Goal: Use online tool/utility: Use online tool/utility

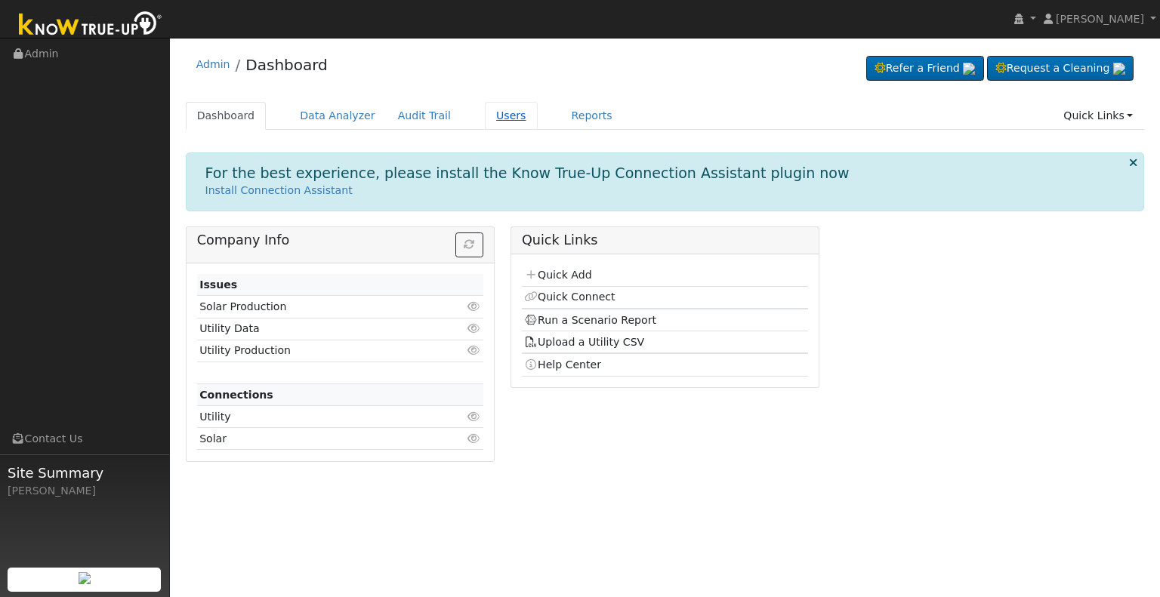
click at [487, 116] on link "Users" at bounding box center [511, 116] width 53 height 28
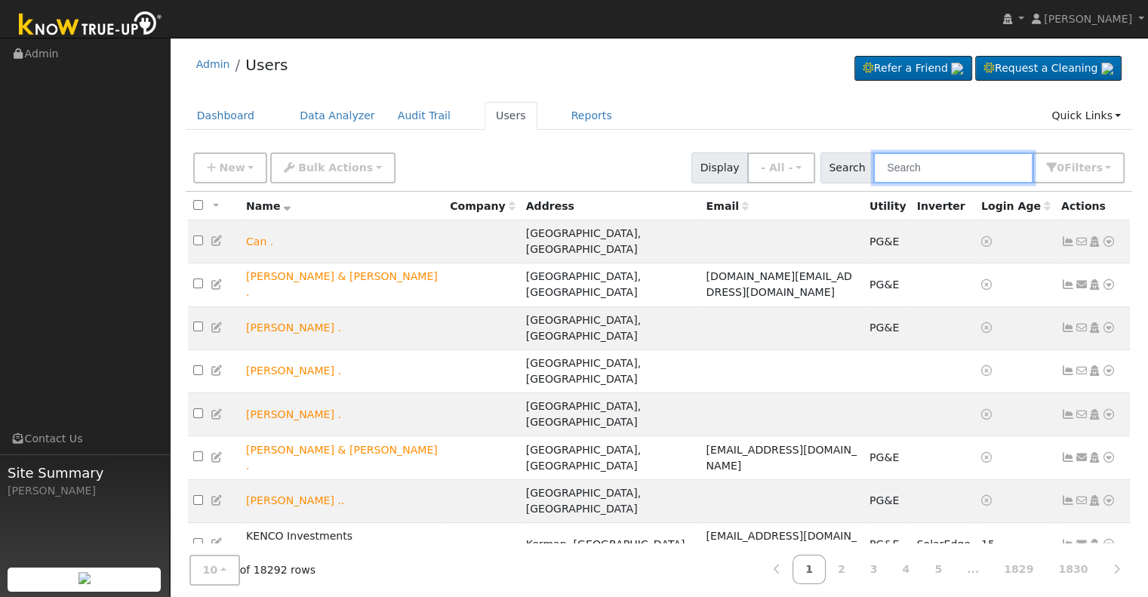
click at [945, 169] on input "text" at bounding box center [954, 168] width 160 height 31
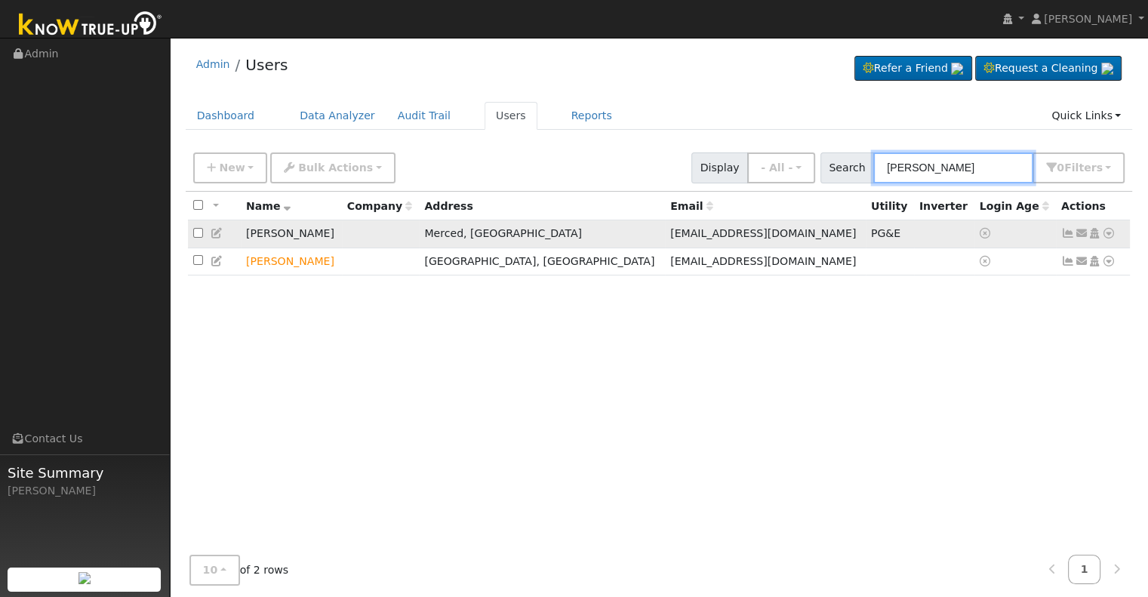
type input "george sanchez"
click at [1111, 234] on icon at bounding box center [1109, 233] width 14 height 11
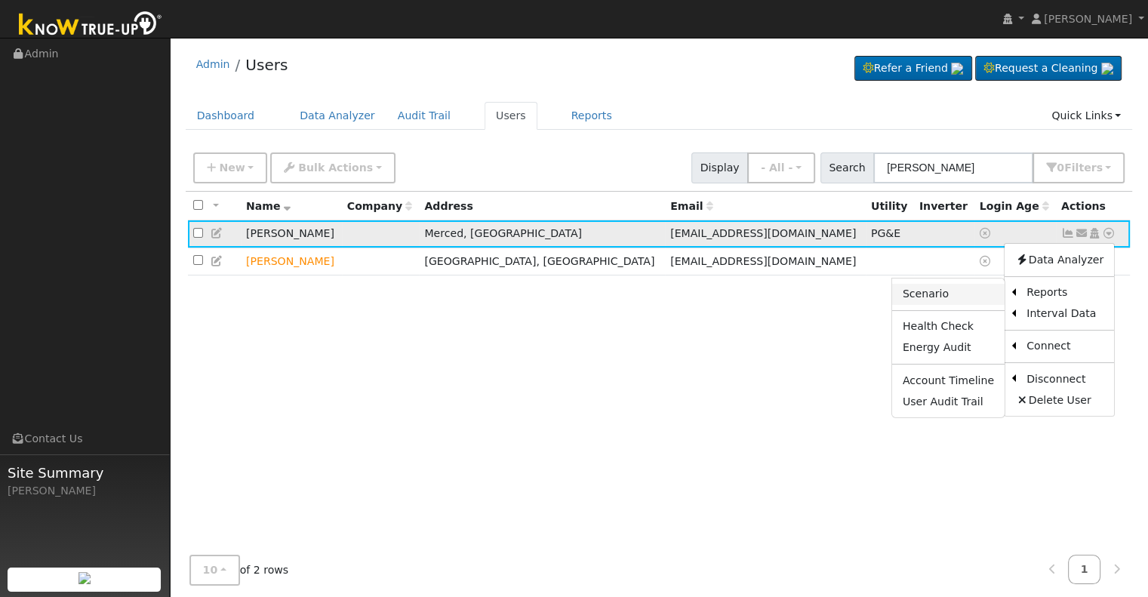
click at [947, 295] on link "Scenario" at bounding box center [948, 294] width 112 height 21
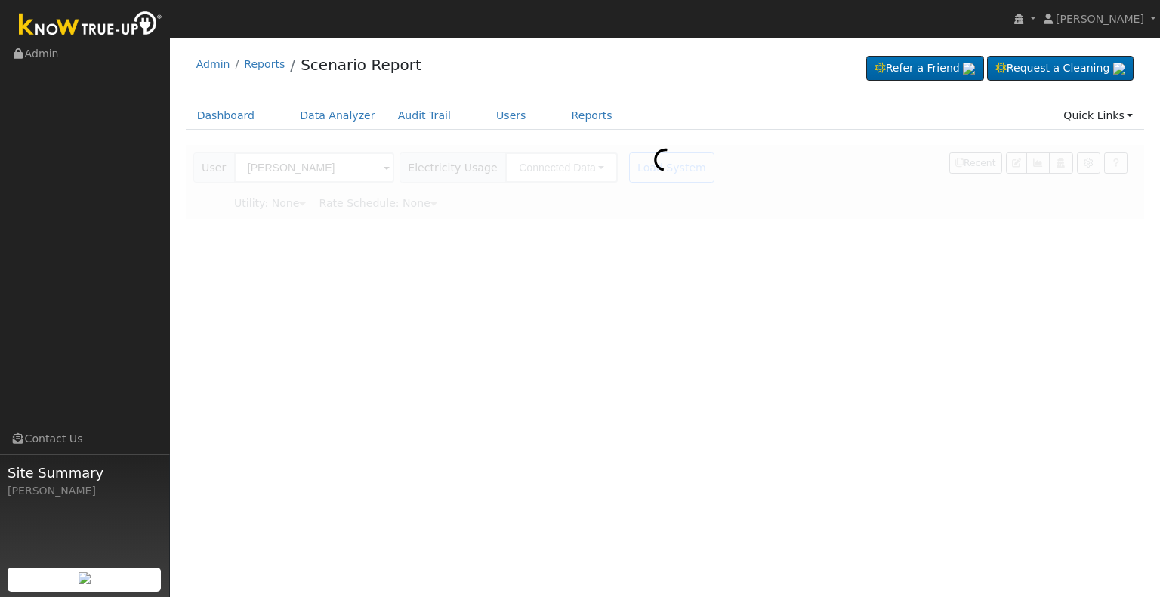
type input "Pacific Gas & Electric"
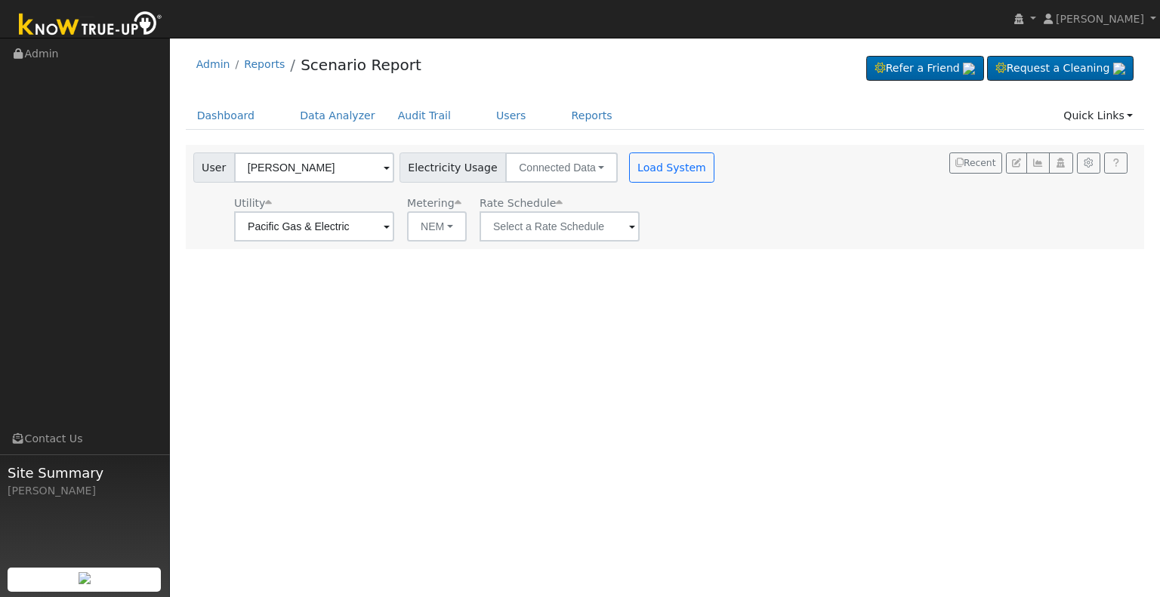
click at [629, 225] on span at bounding box center [632, 227] width 6 height 17
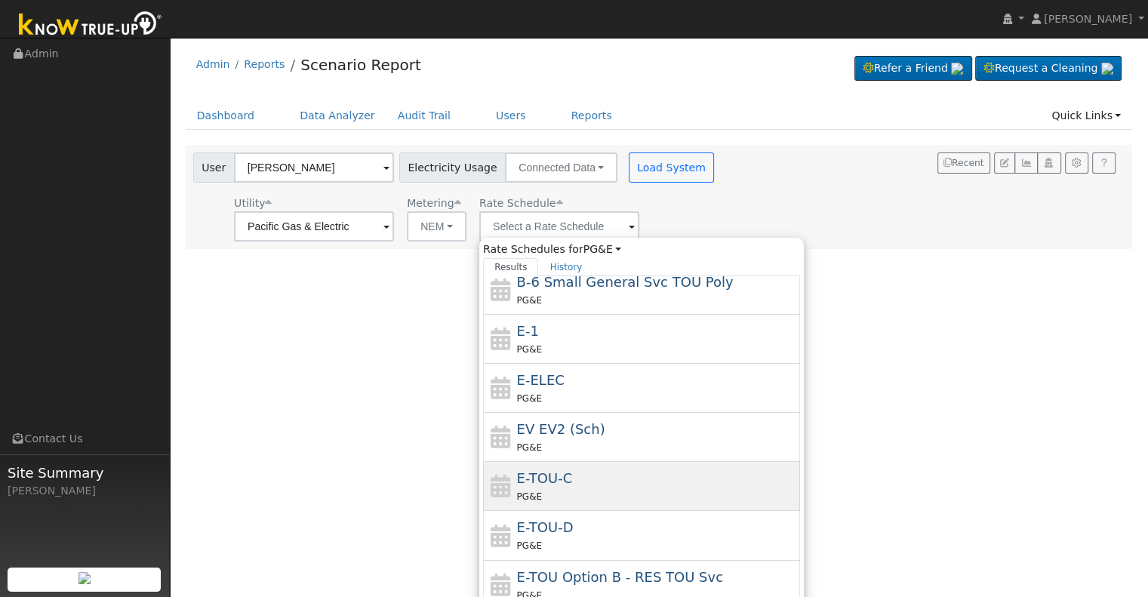
scroll to position [251, 0]
click at [583, 492] on div "PG&E" at bounding box center [657, 495] width 280 height 16
type input "E-TOU-C"
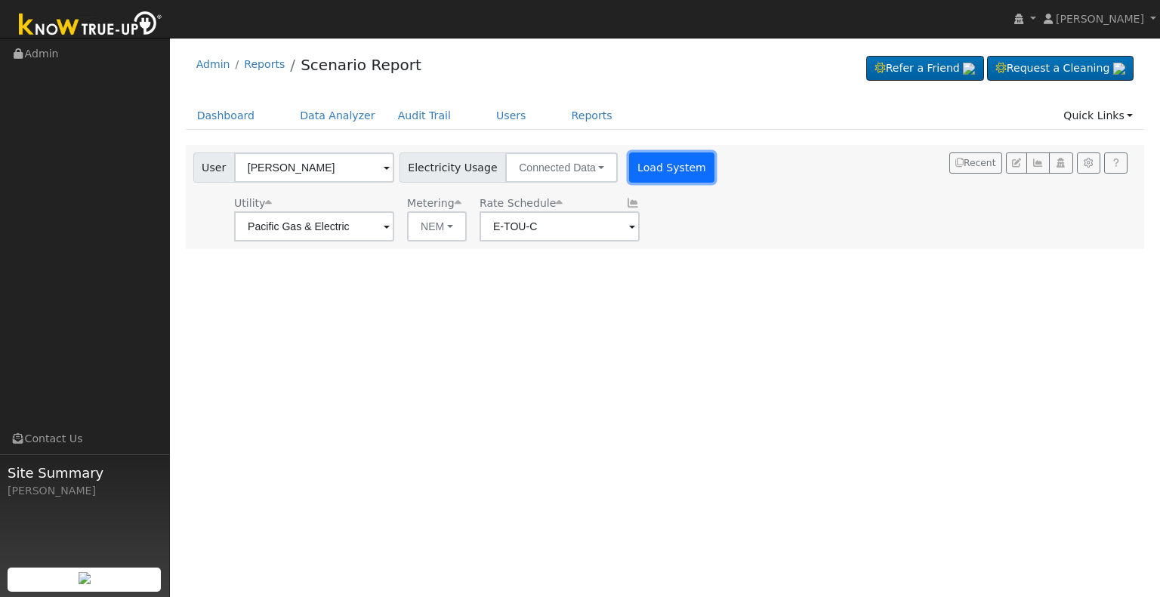
click at [652, 159] on button "Load System" at bounding box center [672, 168] width 86 height 30
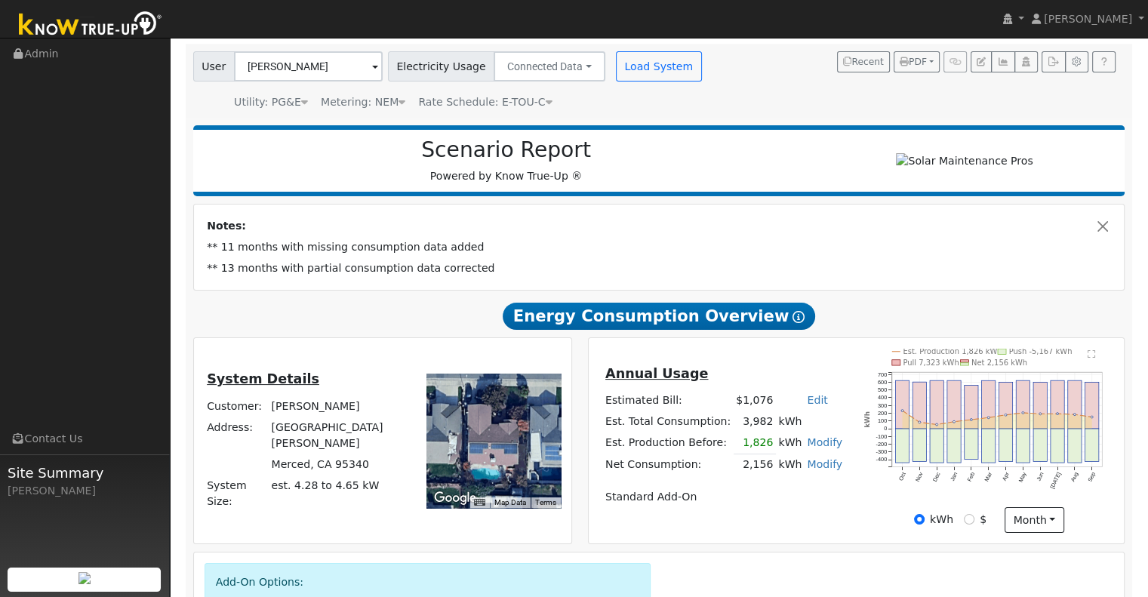
scroll to position [100, 0]
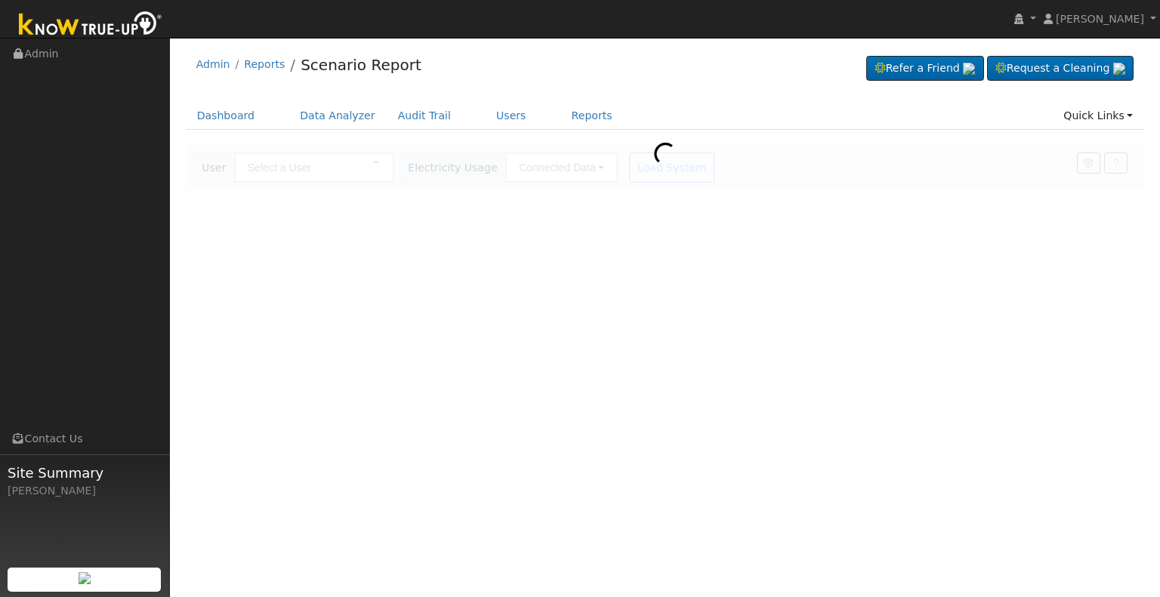
type input "George Sanchez"
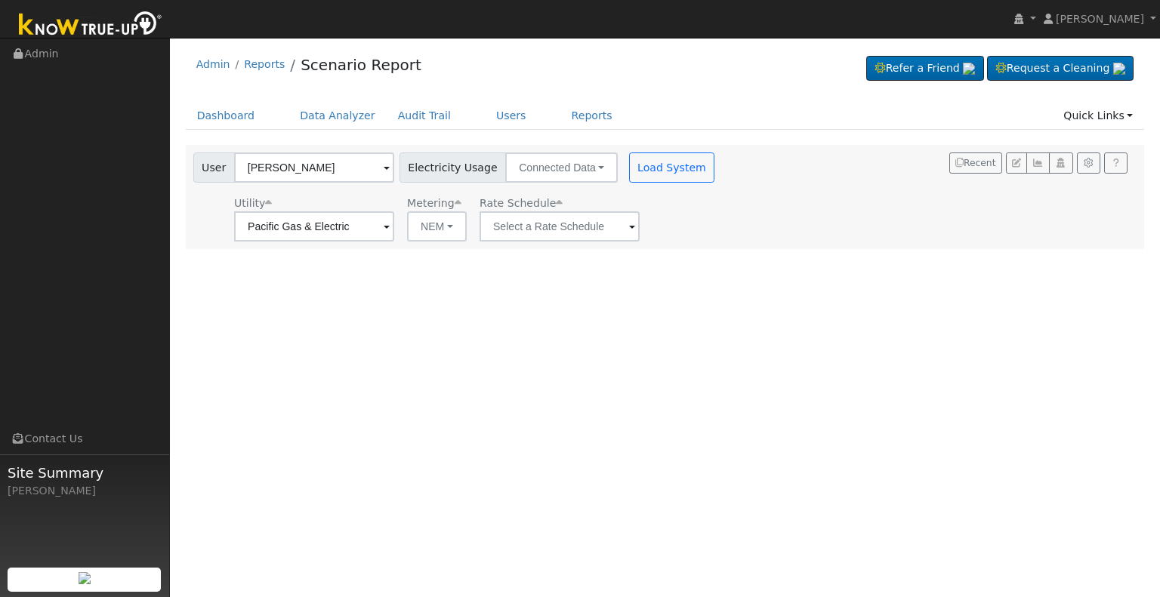
click at [629, 220] on span at bounding box center [632, 227] width 6 height 17
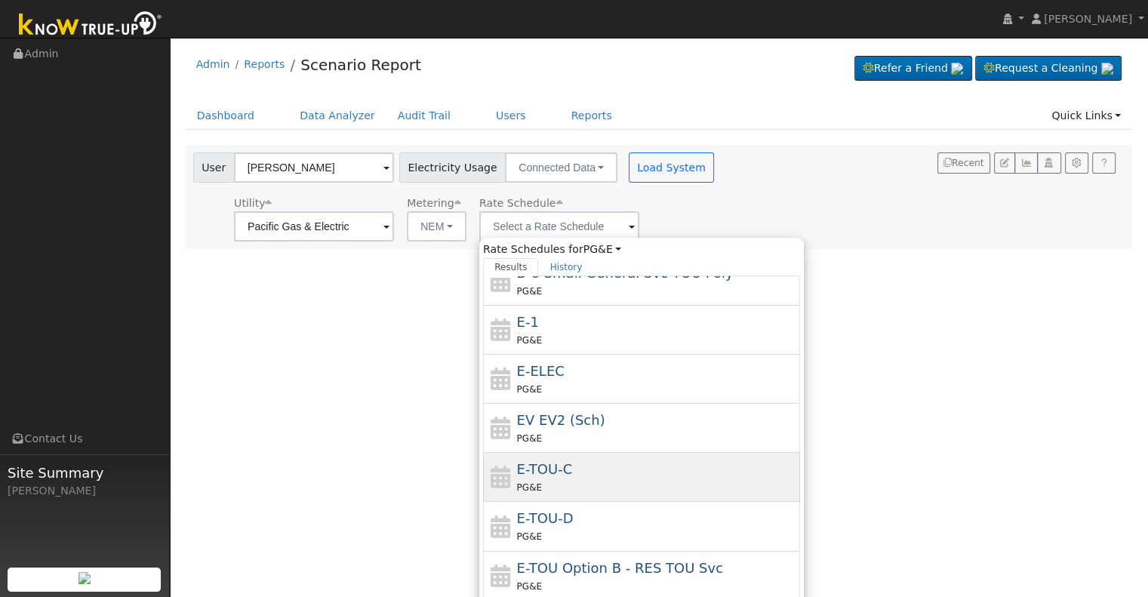
scroll to position [261, 0]
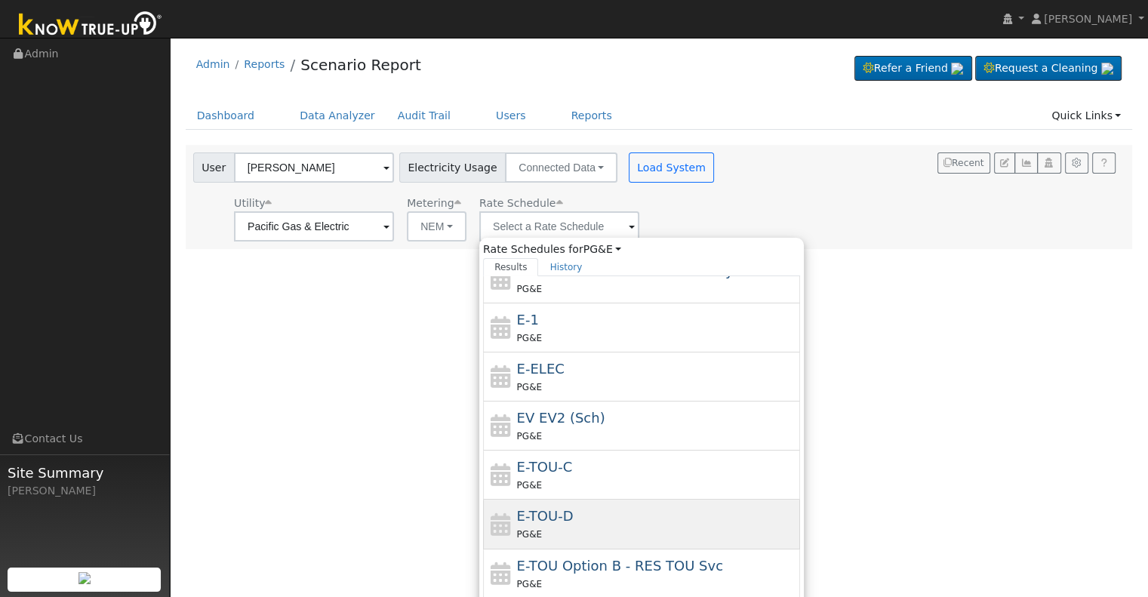
click at [585, 516] on div "E-TOU-D PG&E" at bounding box center [657, 524] width 280 height 36
type input "E-TOU-D"
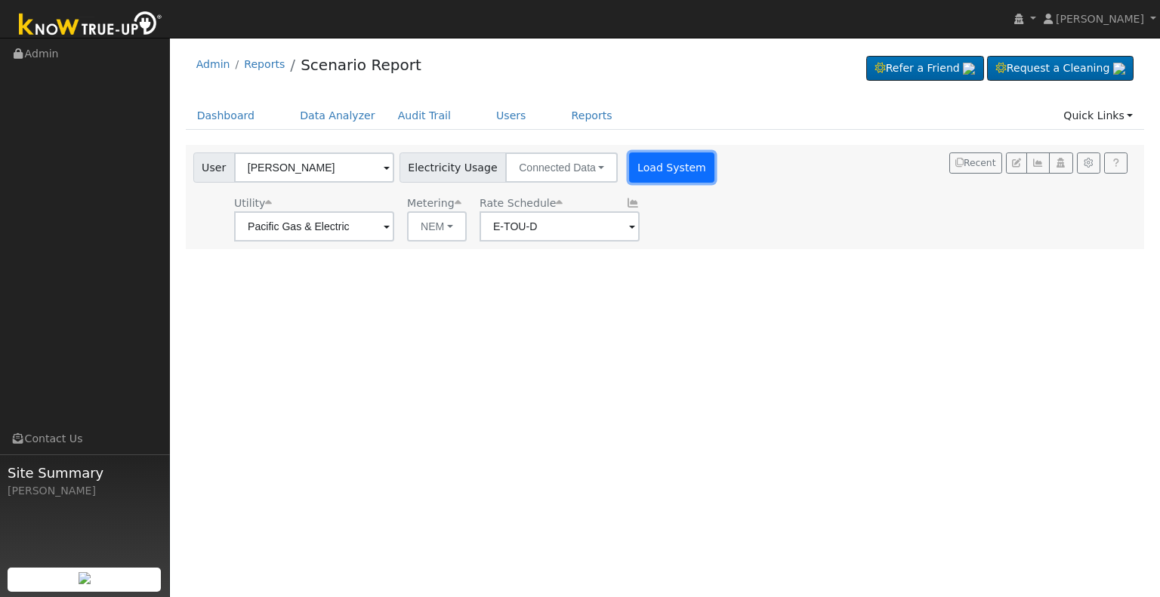
click at [640, 172] on button "Load System" at bounding box center [672, 168] width 86 height 30
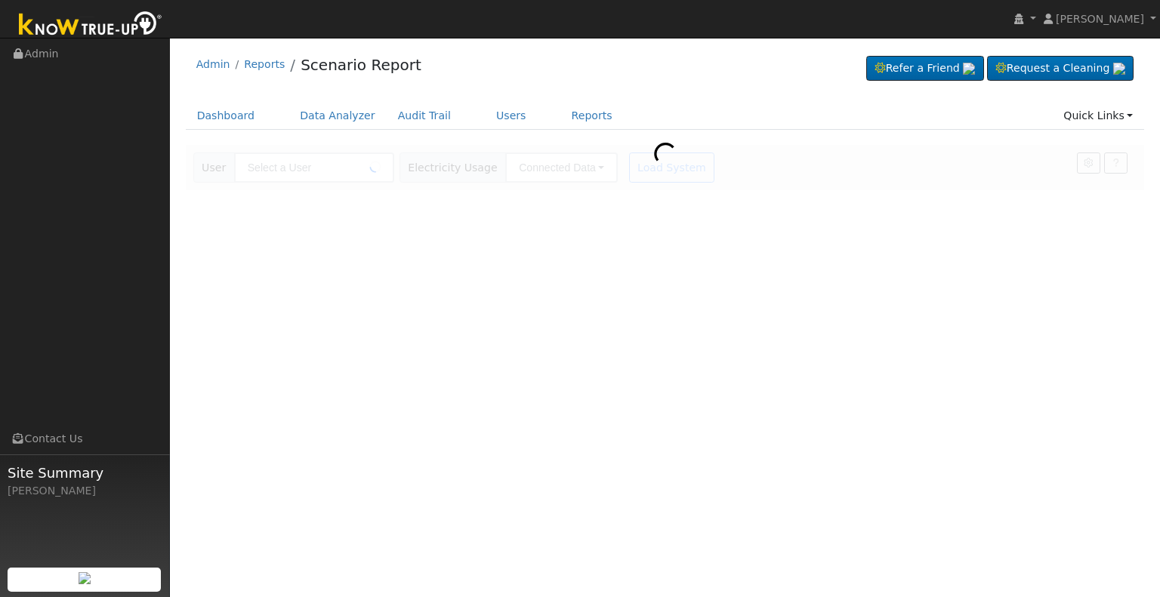
type input "[PERSON_NAME]"
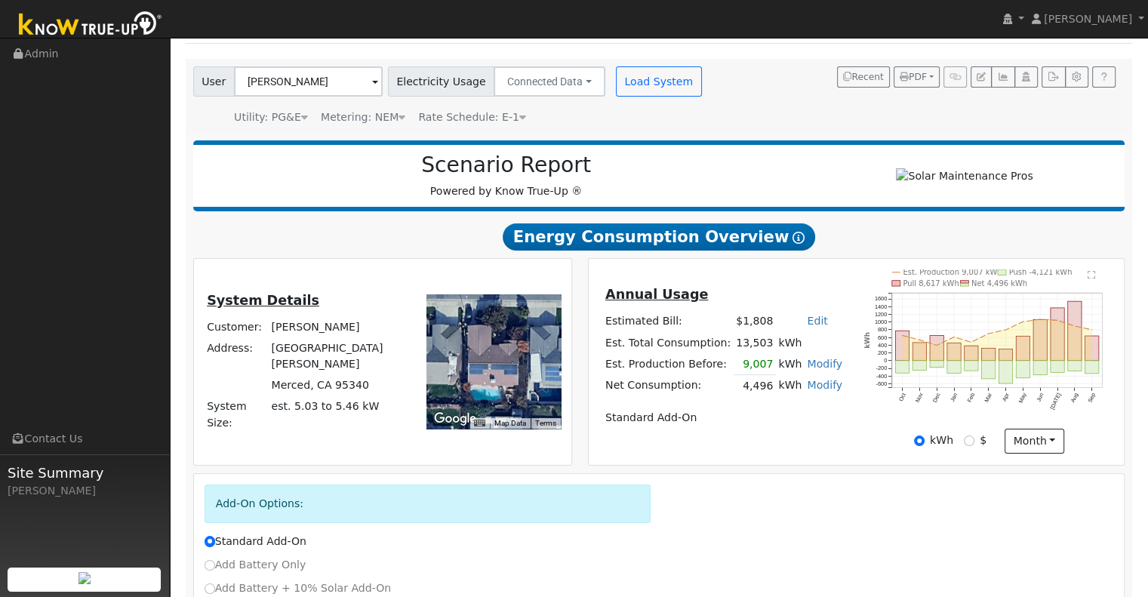
scroll to position [100, 0]
